Goal: Information Seeking & Learning: Learn about a topic

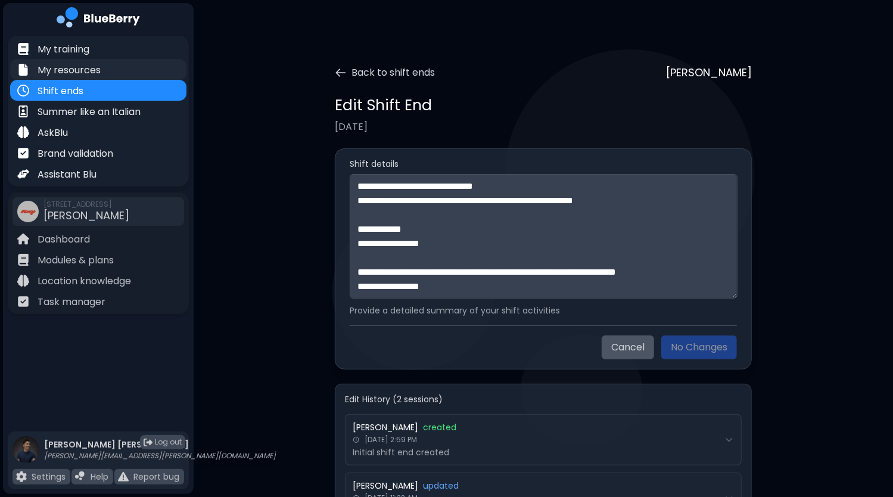
scroll to position [1052, 0]
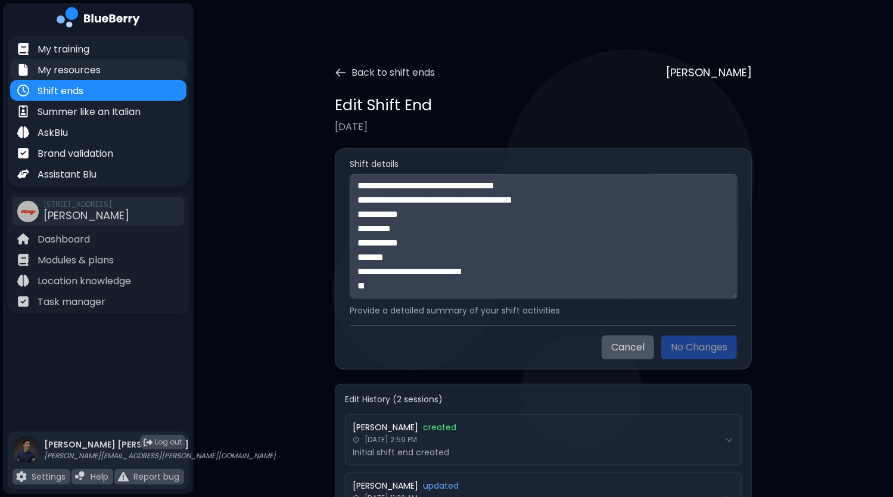
click at [74, 70] on p "My resources" at bounding box center [69, 70] width 63 height 14
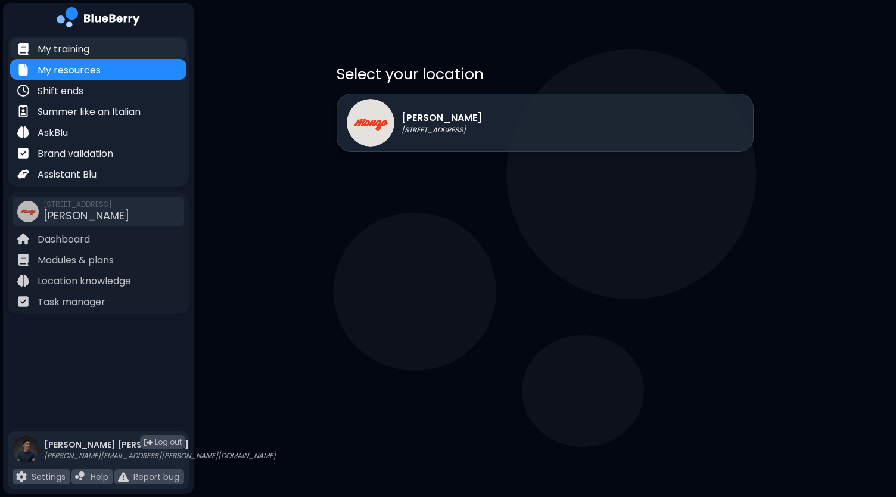
click at [95, 48] on div "My training" at bounding box center [98, 48] width 176 height 21
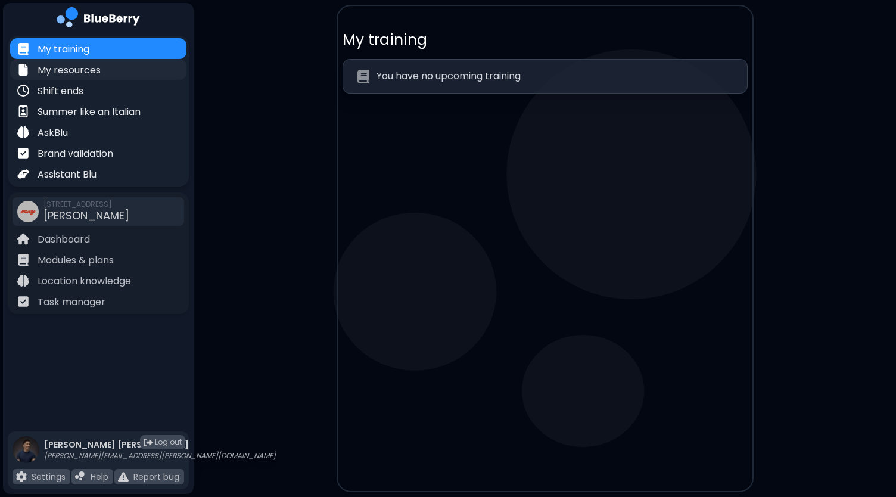
click at [93, 73] on p "My resources" at bounding box center [69, 70] width 63 height 14
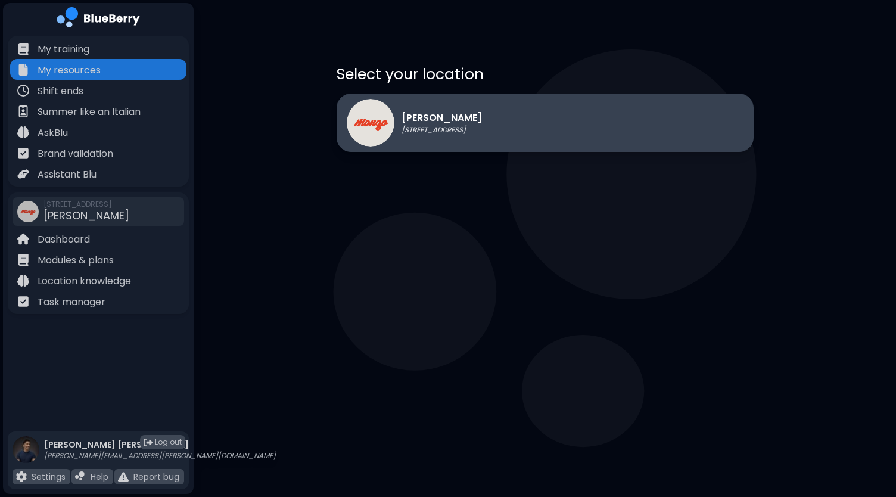
click at [519, 135] on div "[PERSON_NAME] [STREET_ADDRESS]" at bounding box center [544, 122] width 417 height 58
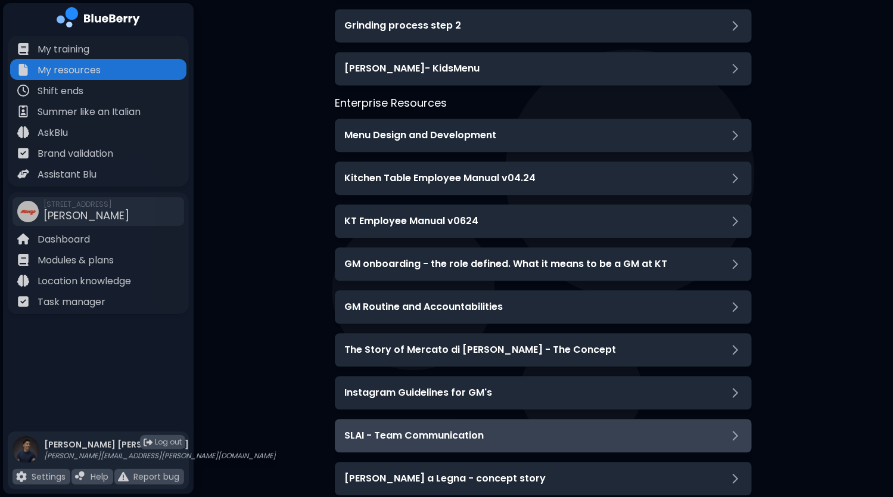
scroll to position [1502, 0]
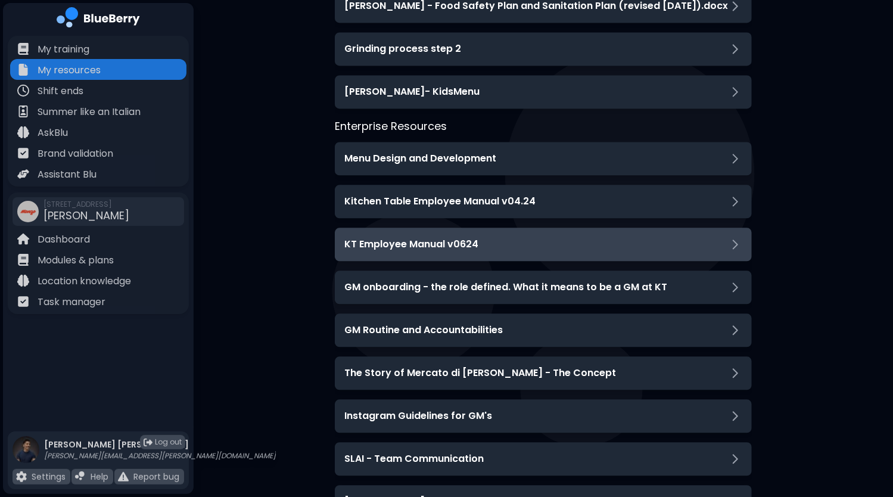
click at [475, 241] on h3 "KT Employee Manual v0624" at bounding box center [411, 244] width 134 height 14
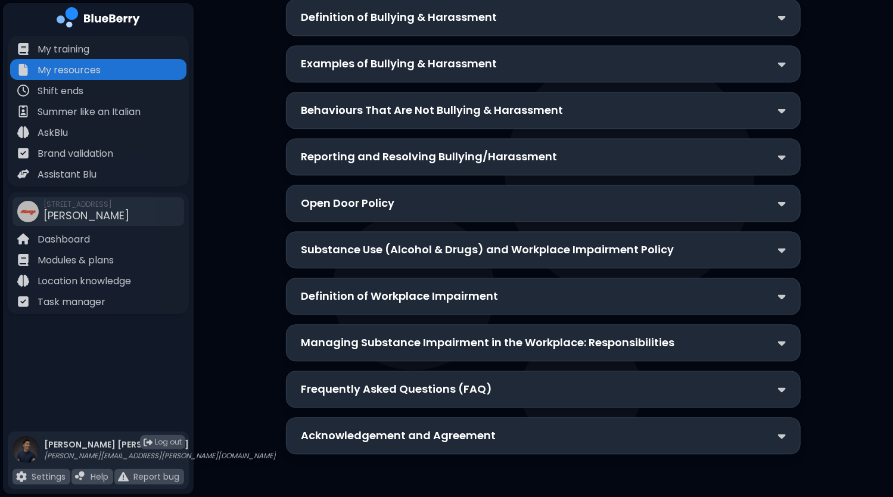
scroll to position [1411, 0]
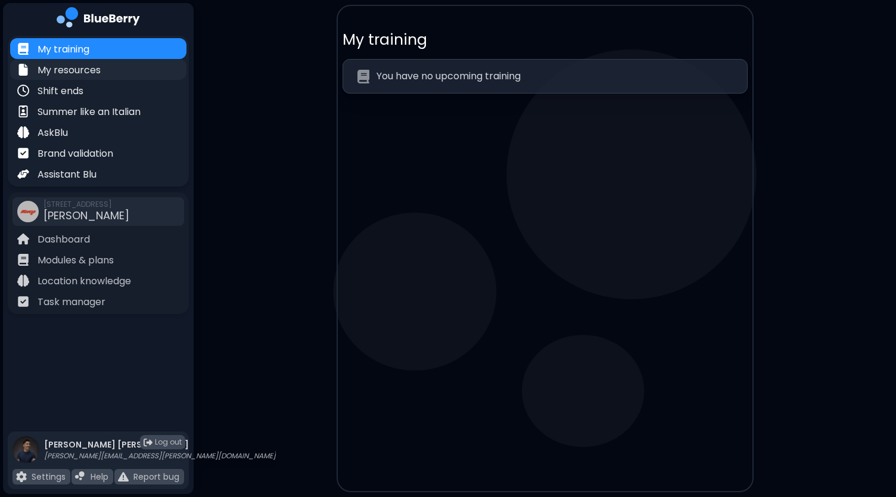
click at [55, 73] on p "My resources" at bounding box center [69, 70] width 63 height 14
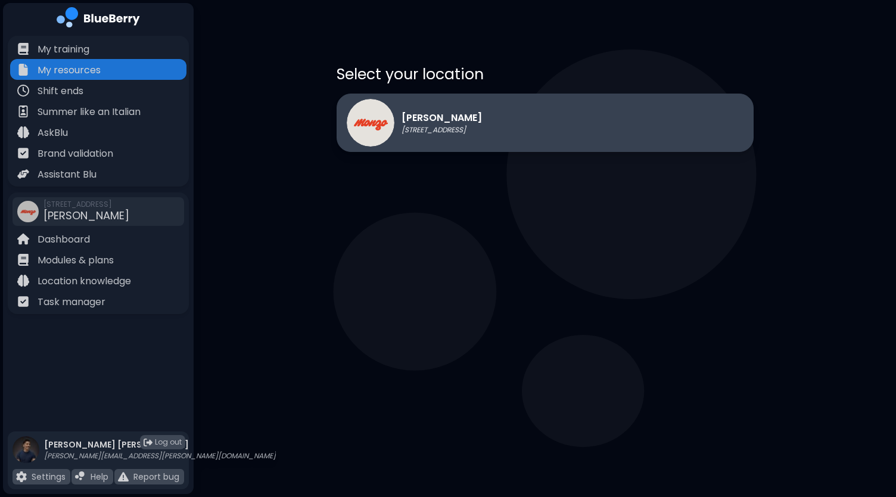
click at [422, 125] on p "[STREET_ADDRESS]" at bounding box center [441, 130] width 80 height 10
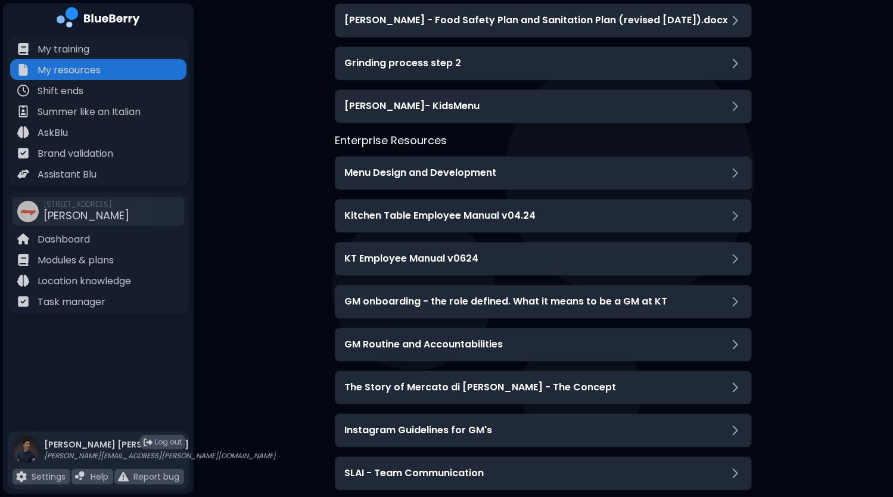
scroll to position [1489, 0]
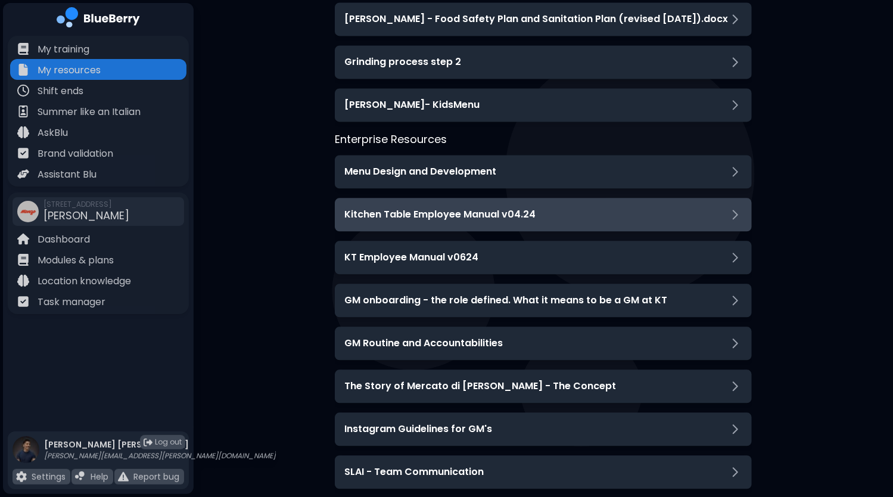
click at [529, 216] on h3 "Kitchen Table Employee Manual v04.24" at bounding box center [439, 214] width 191 height 14
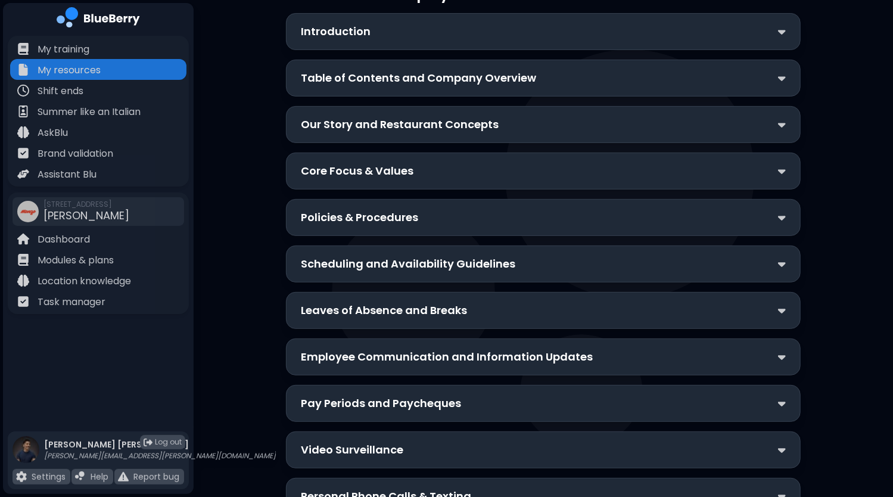
scroll to position [0, 0]
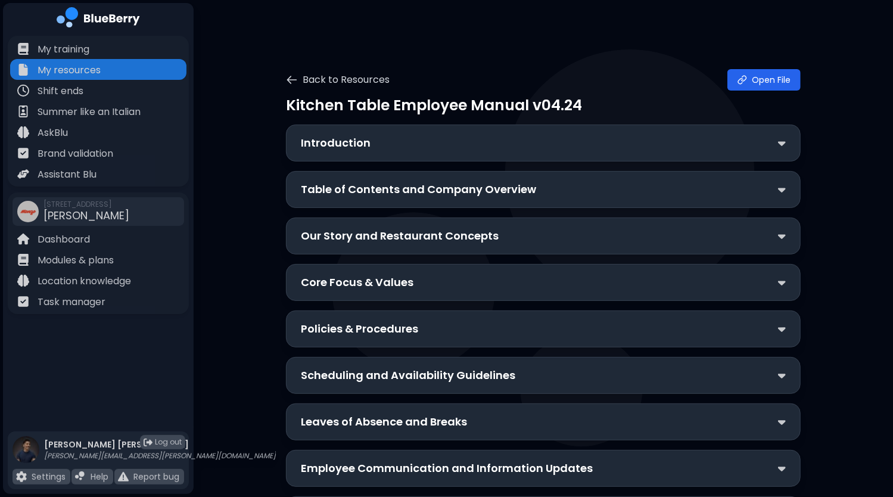
click at [530, 188] on p "Table of Contents and Company Overview" at bounding box center [418, 189] width 235 height 17
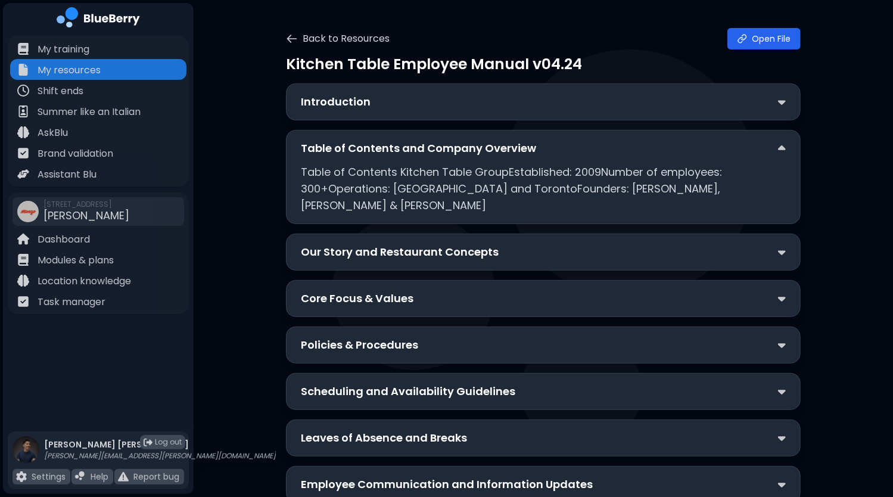
scroll to position [60, 0]
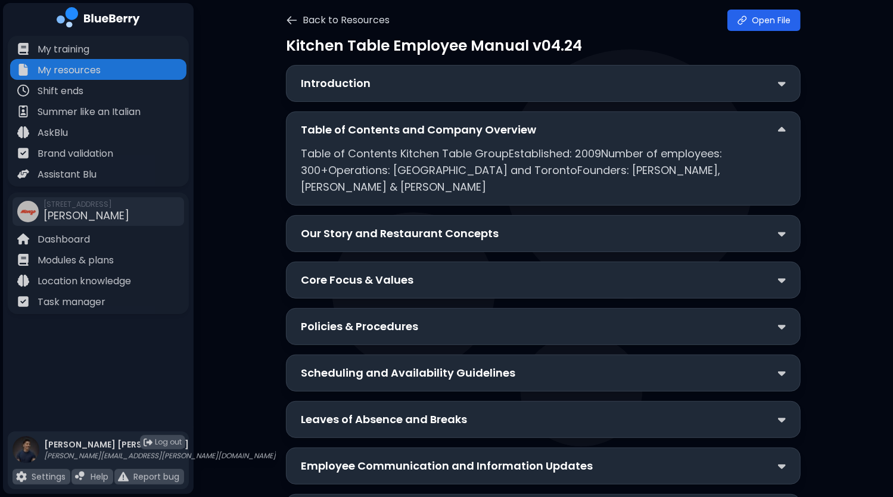
click at [509, 225] on div "Our Story and Restaurant Concepts" at bounding box center [543, 233] width 485 height 17
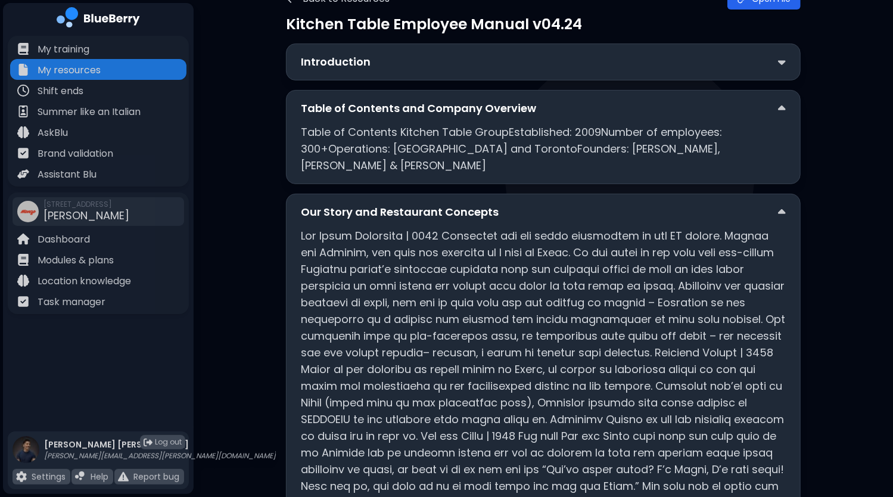
scroll to position [0, 0]
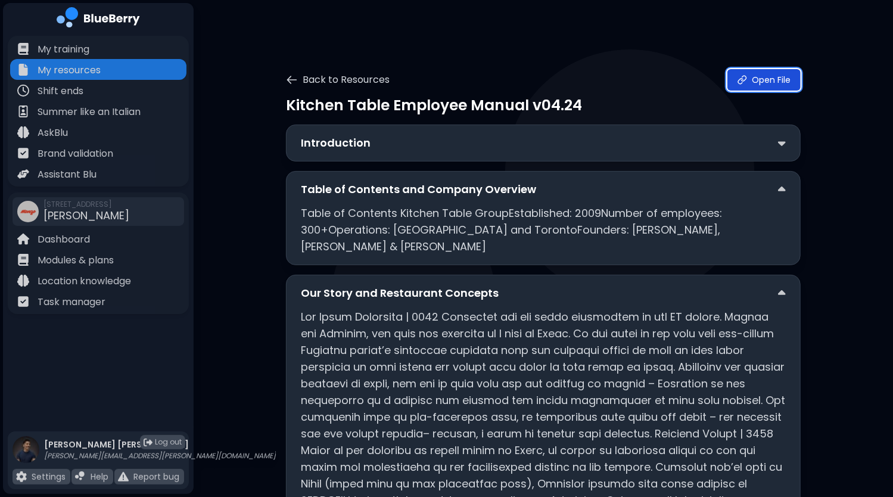
click at [753, 82] on link "Open File" at bounding box center [763, 79] width 73 height 21
